Goal: Use online tool/utility: Utilize a website feature to perform a specific function

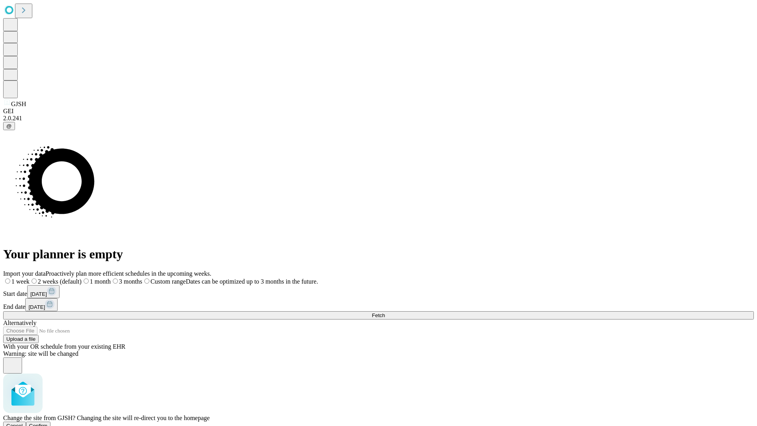
click at [48, 422] on span "Confirm" at bounding box center [38, 425] width 19 height 6
click at [24, 278] on label "1 week" at bounding box center [13, 281] width 21 height 7
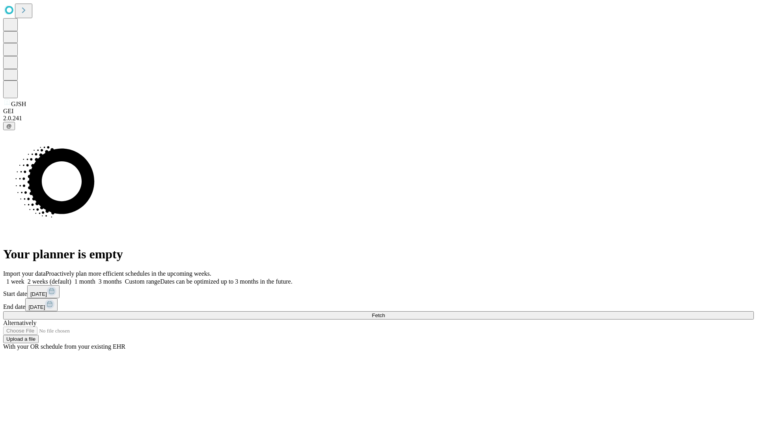
click at [385, 312] on span "Fetch" at bounding box center [378, 315] width 13 height 6
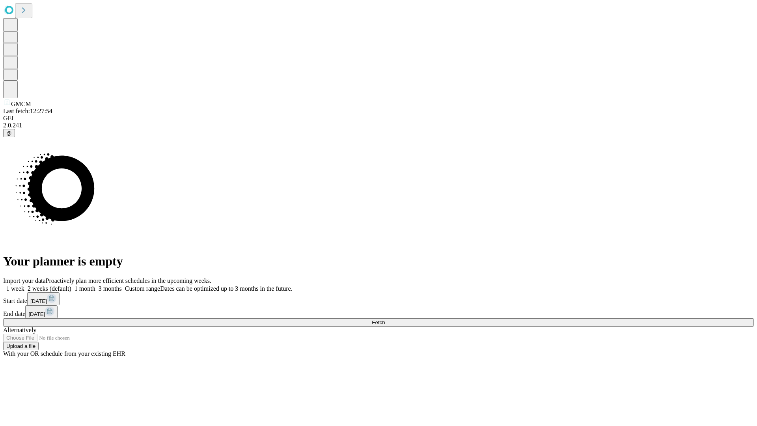
click at [24, 285] on label "1 week" at bounding box center [13, 288] width 21 height 7
click at [385, 319] on span "Fetch" at bounding box center [378, 322] width 13 height 6
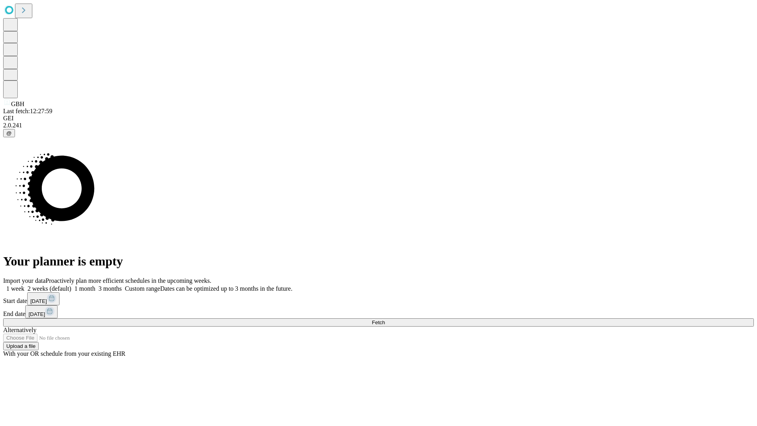
click at [24, 285] on label "1 week" at bounding box center [13, 288] width 21 height 7
click at [385, 319] on span "Fetch" at bounding box center [378, 322] width 13 height 6
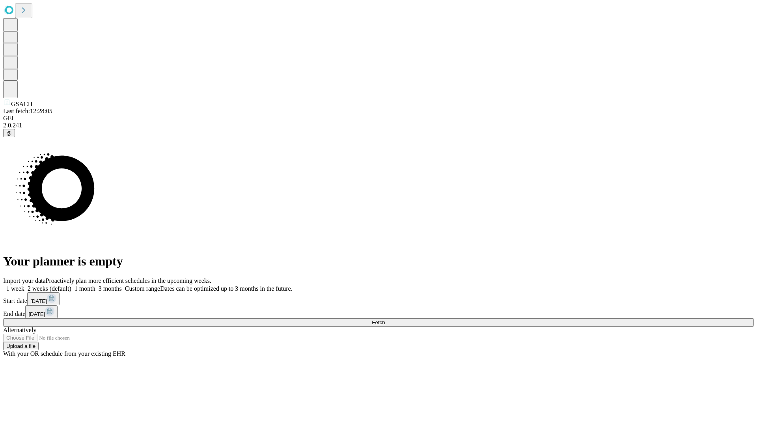
click at [385, 319] on span "Fetch" at bounding box center [378, 322] width 13 height 6
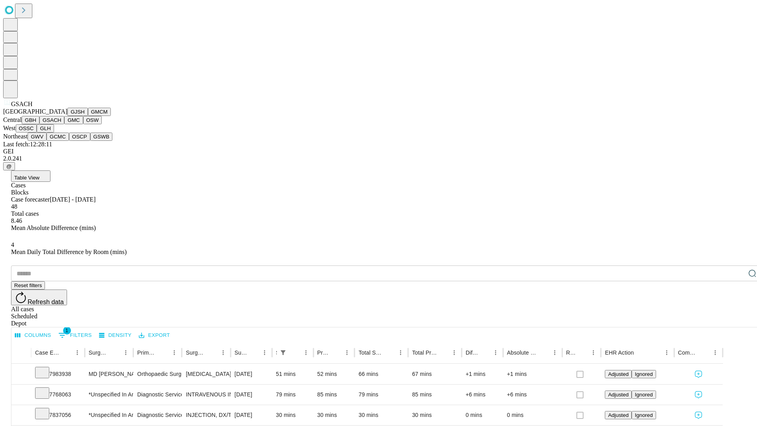
click at [64, 124] on button "GMC" at bounding box center [73, 120] width 19 height 8
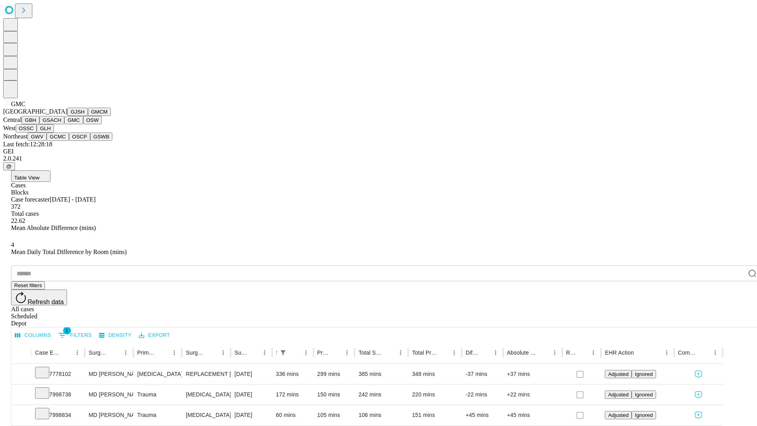
click at [83, 124] on button "OSW" at bounding box center [92, 120] width 19 height 8
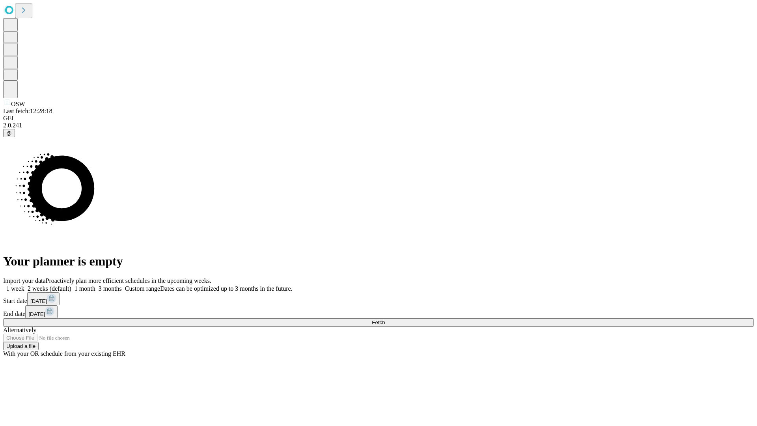
click at [24, 285] on label "1 week" at bounding box center [13, 288] width 21 height 7
click at [385, 319] on span "Fetch" at bounding box center [378, 322] width 13 height 6
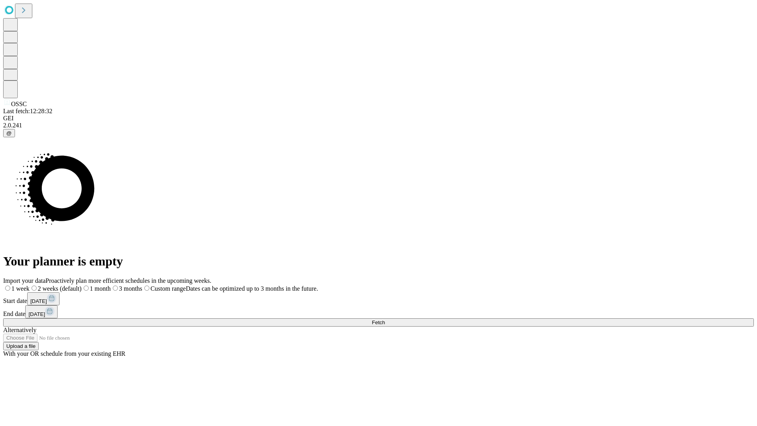
click at [30, 285] on label "1 week" at bounding box center [16, 288] width 26 height 7
click at [385, 319] on span "Fetch" at bounding box center [378, 322] width 13 height 6
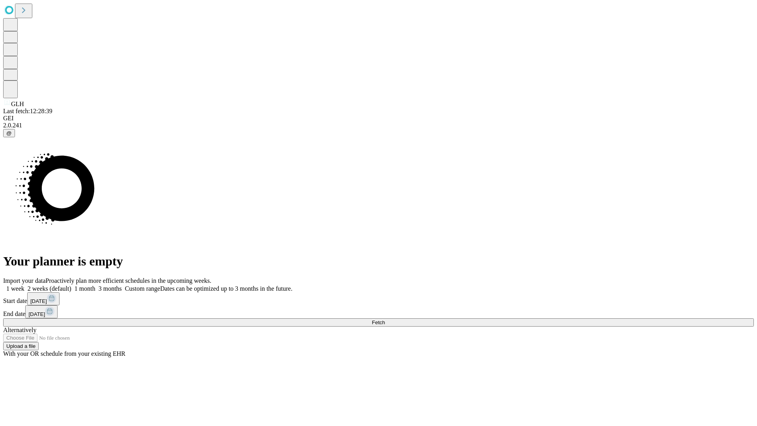
click at [24, 285] on label "1 week" at bounding box center [13, 288] width 21 height 7
click at [385, 319] on span "Fetch" at bounding box center [378, 322] width 13 height 6
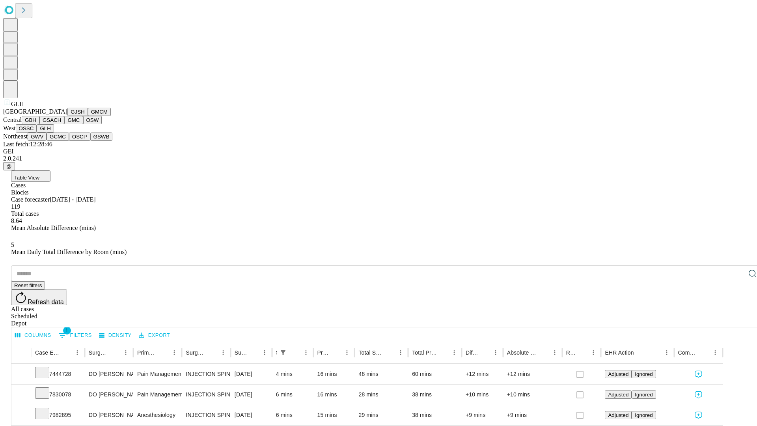
click at [46, 141] on button "GWV" at bounding box center [37, 136] width 19 height 8
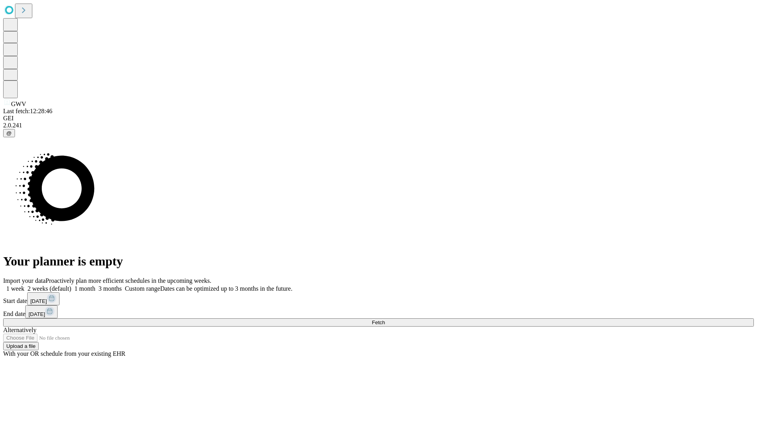
click at [24, 285] on label "1 week" at bounding box center [13, 288] width 21 height 7
click at [385, 319] on span "Fetch" at bounding box center [378, 322] width 13 height 6
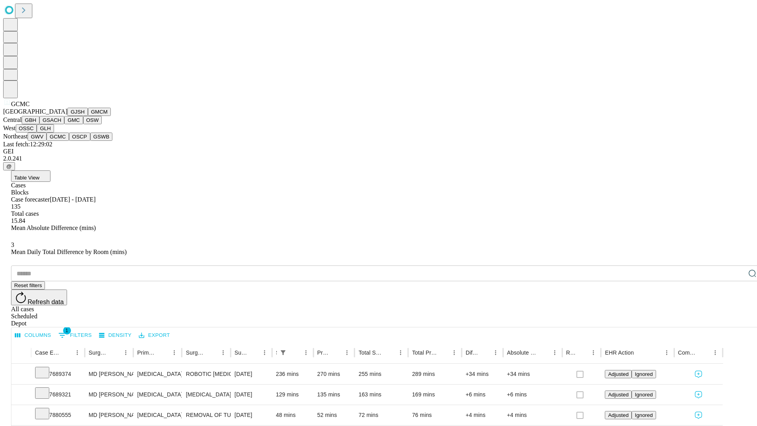
click at [69, 141] on button "OSCP" at bounding box center [79, 136] width 21 height 8
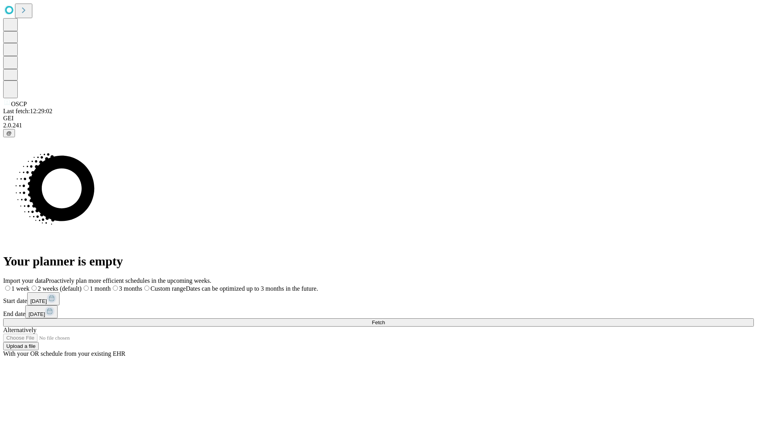
click at [30, 285] on label "1 week" at bounding box center [16, 288] width 26 height 7
click at [385, 319] on span "Fetch" at bounding box center [378, 322] width 13 height 6
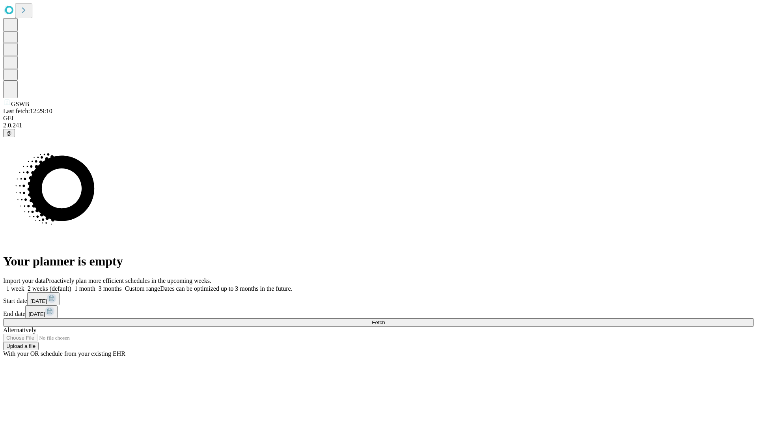
click at [385, 319] on span "Fetch" at bounding box center [378, 322] width 13 height 6
